Goal: Check status: Check status

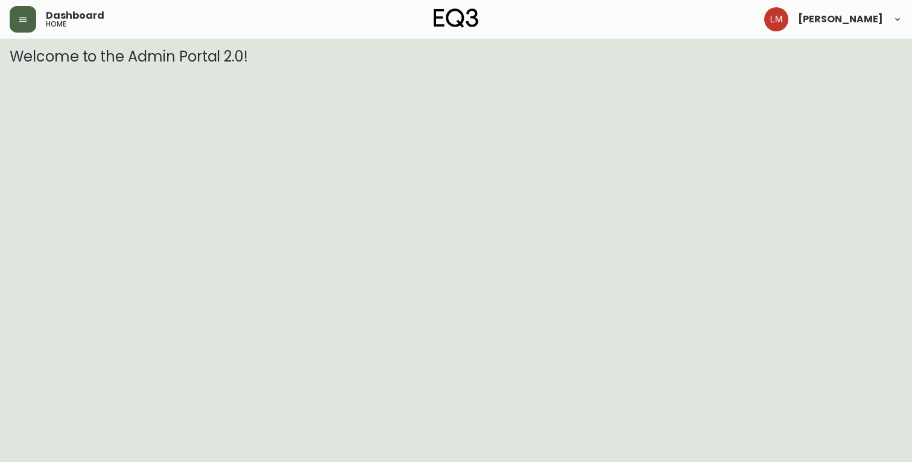
click at [21, 24] on button "button" at bounding box center [23, 19] width 27 height 27
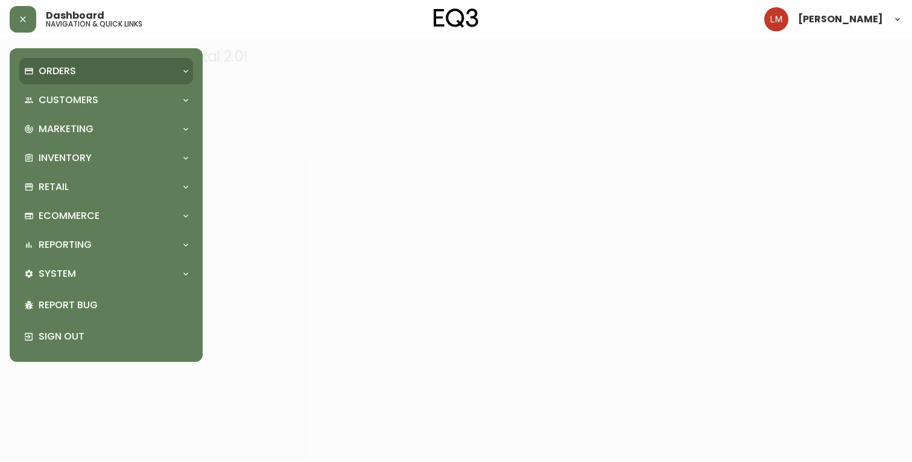
click at [69, 80] on div "Orders" at bounding box center [106, 71] width 174 height 27
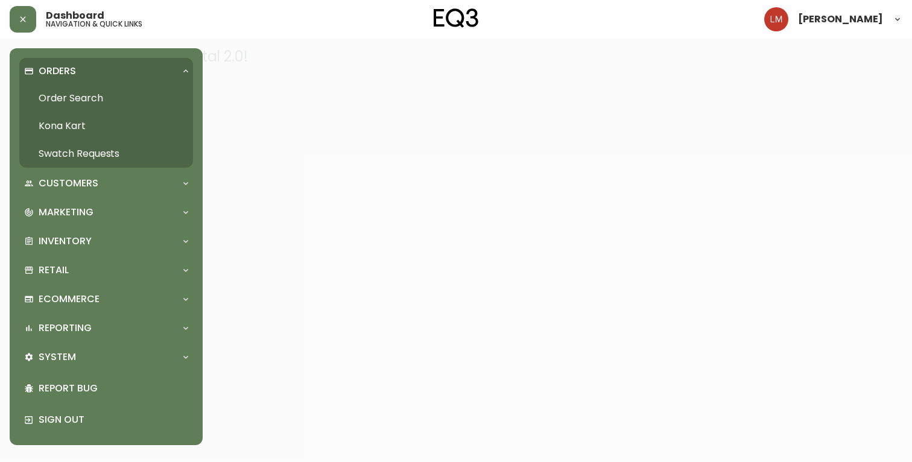
click at [74, 97] on link "Order Search" at bounding box center [106, 98] width 174 height 28
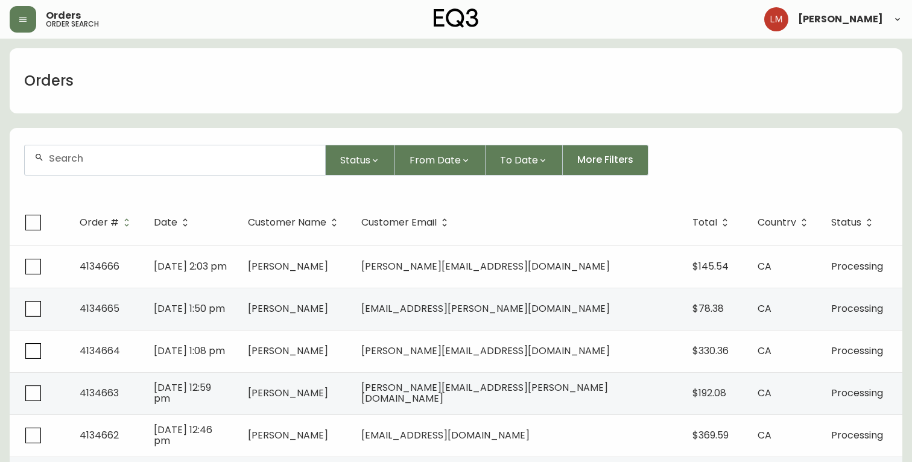
click at [191, 151] on div at bounding box center [175, 160] width 300 height 30
paste input "4134575"
type input "4134575"
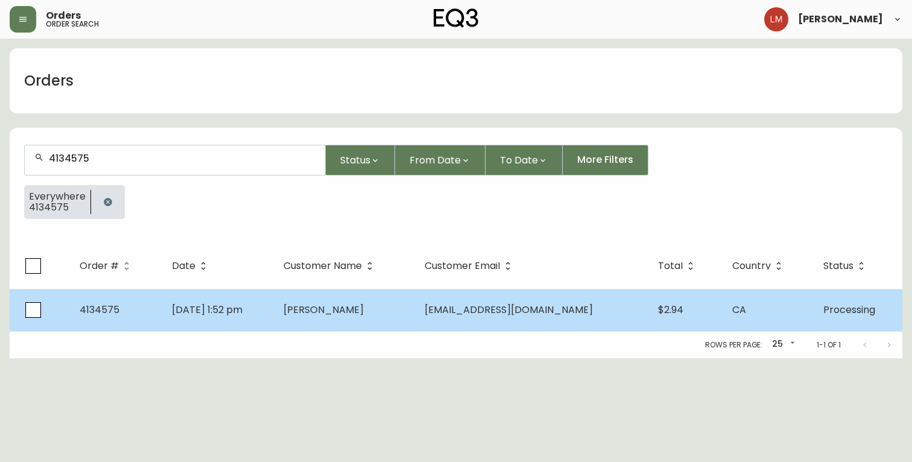
click at [77, 303] on td "4134575" at bounding box center [116, 310] width 92 height 42
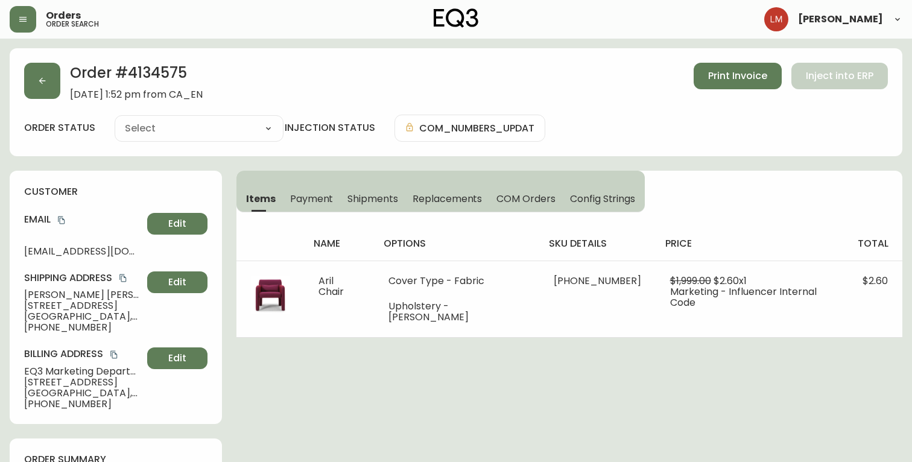
type input "Processing"
select select "PROCESSING"
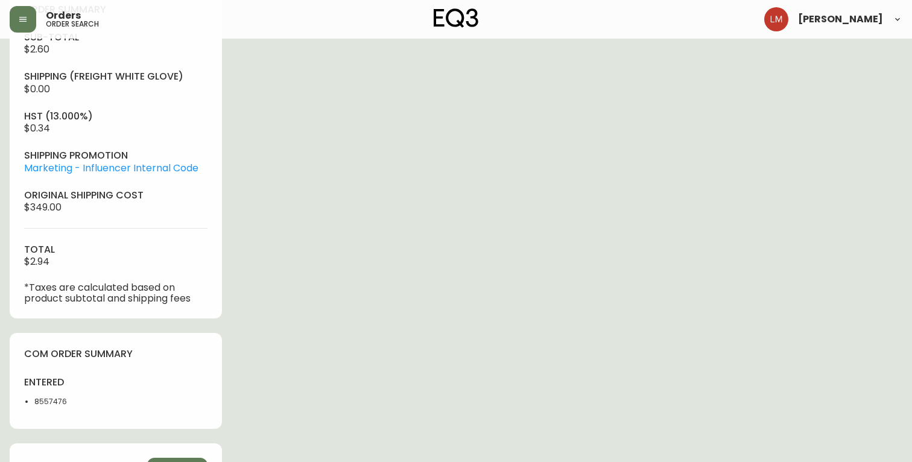
scroll to position [456, 0]
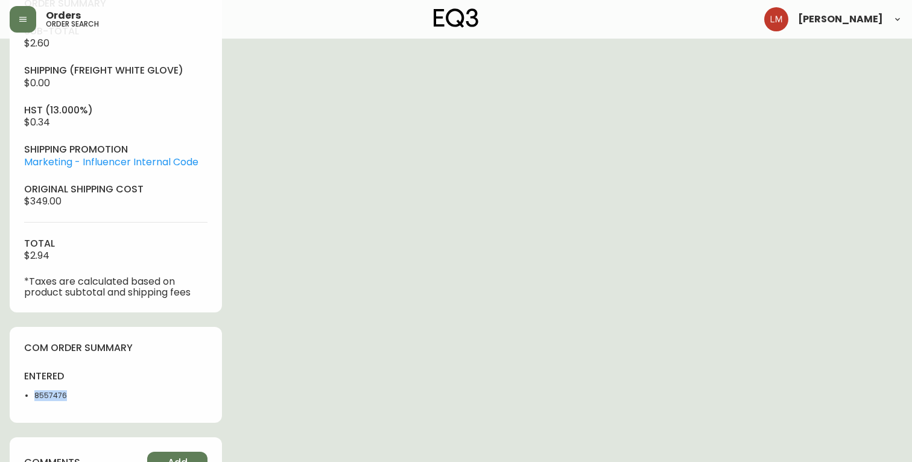
drag, startPoint x: 69, startPoint y: 398, endPoint x: 31, endPoint y: 398, distance: 38.0
click at [31, 398] on ul "8557476" at bounding box center [66, 395] width 84 height 11
copy li "8557476"
